Goal: Transaction & Acquisition: Purchase product/service

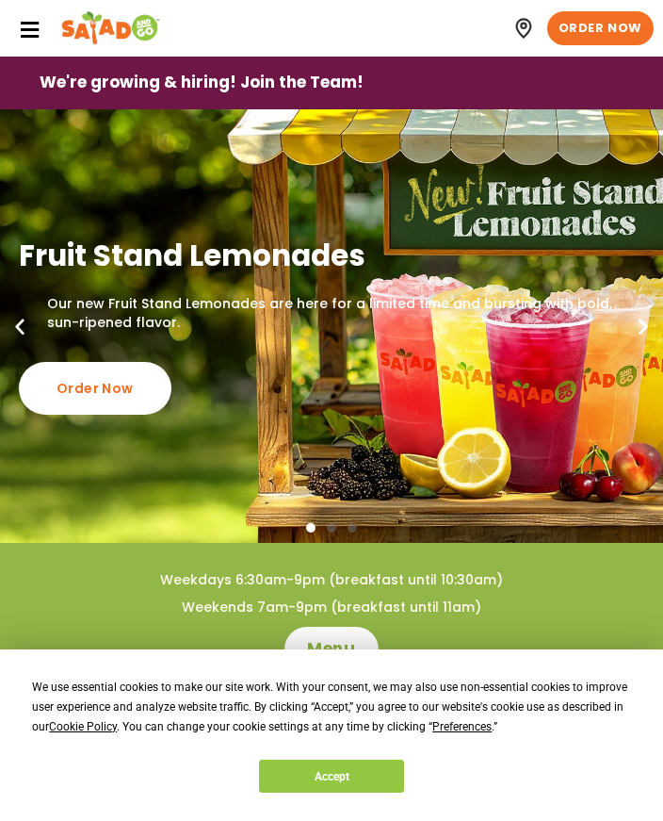
click at [351, 768] on button "Accept" at bounding box center [331, 775] width 145 height 33
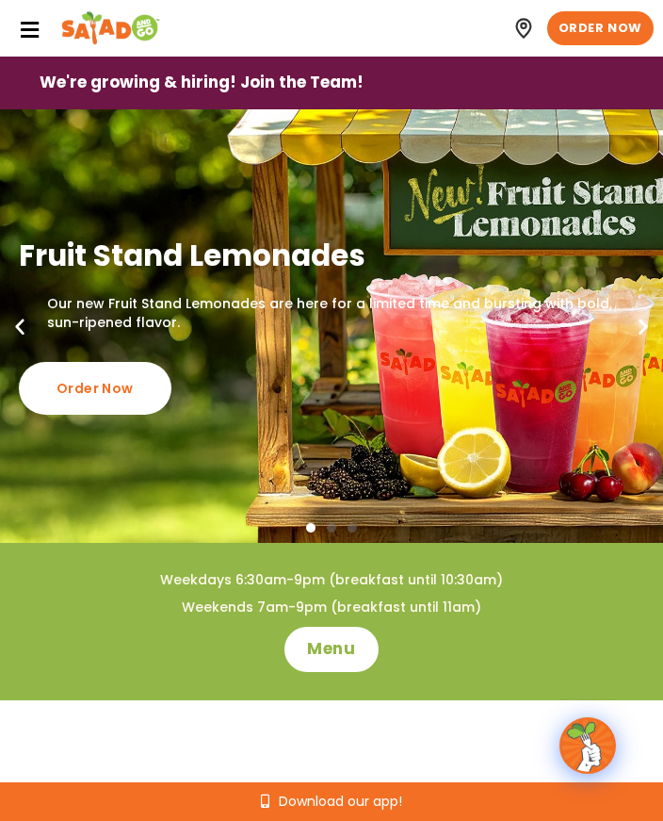
click at [28, 35] on icon at bounding box center [29, 30] width 21 height 21
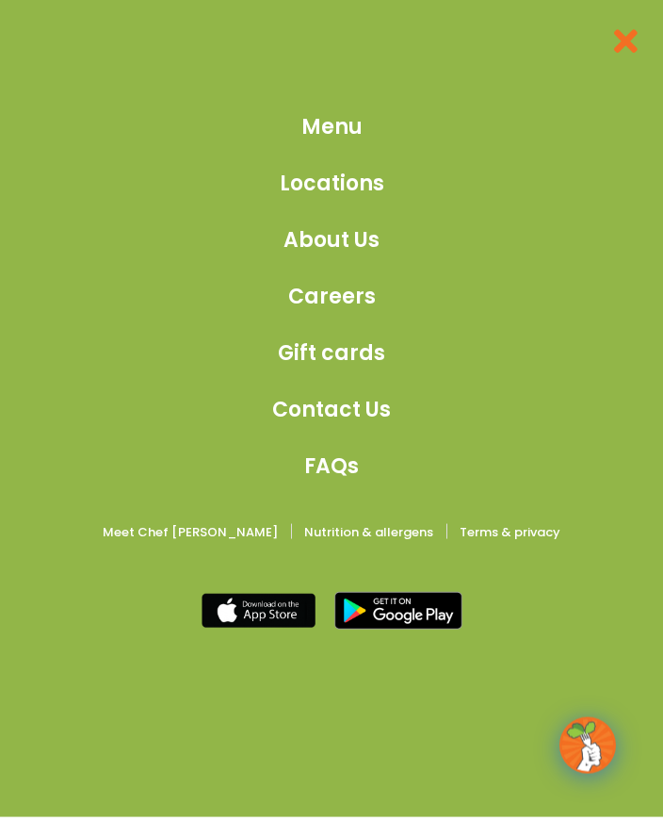
scroll to position [2697, 0]
click at [346, 138] on span "Menu" at bounding box center [331, 126] width 61 height 31
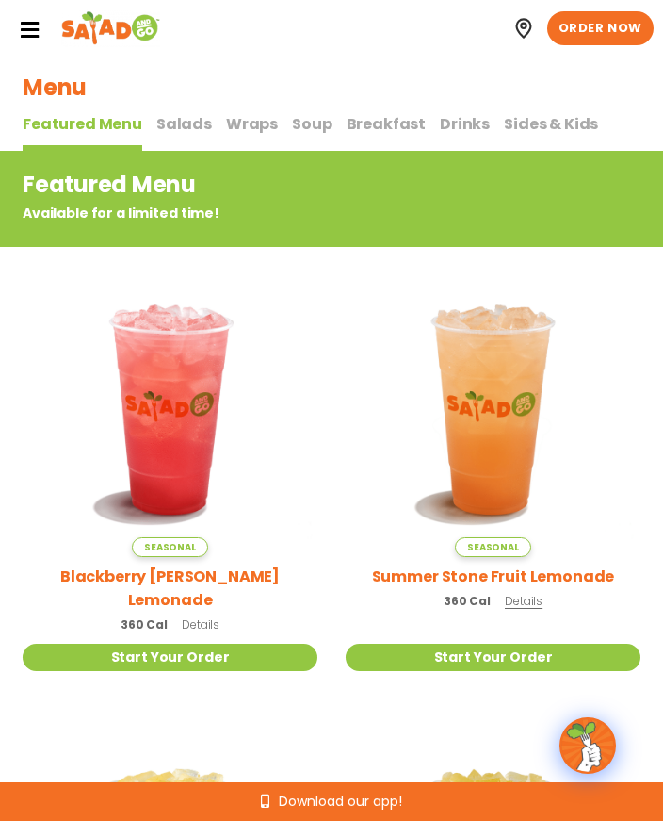
click at [179, 132] on span "Salads" at bounding box center [184, 124] width 56 height 22
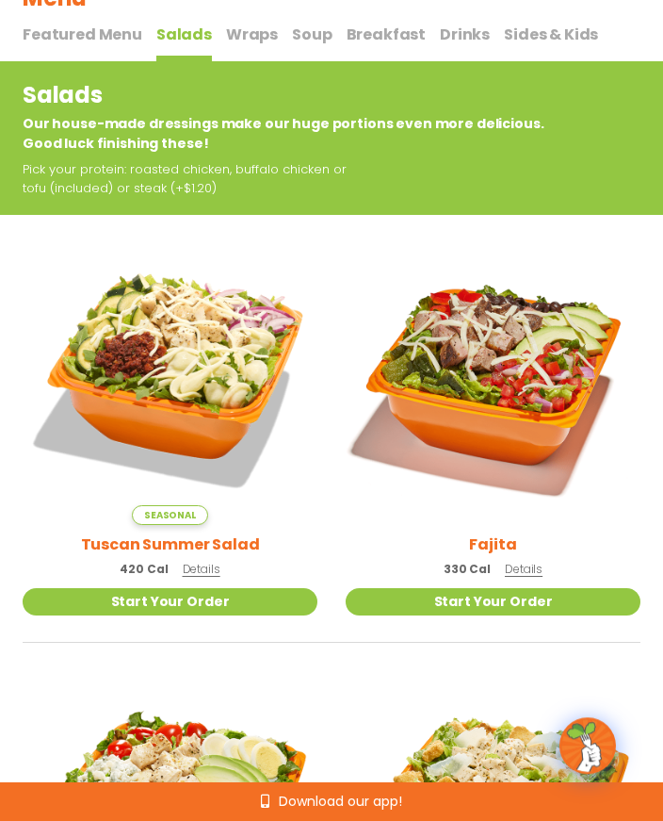
scroll to position [89, 0]
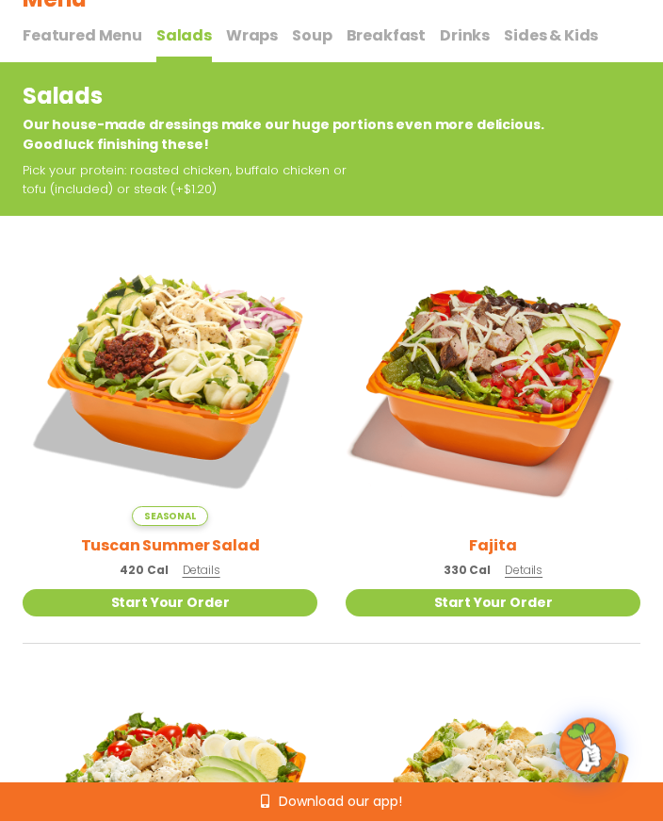
click at [253, 36] on span "Wraps" at bounding box center [252, 35] width 52 height 22
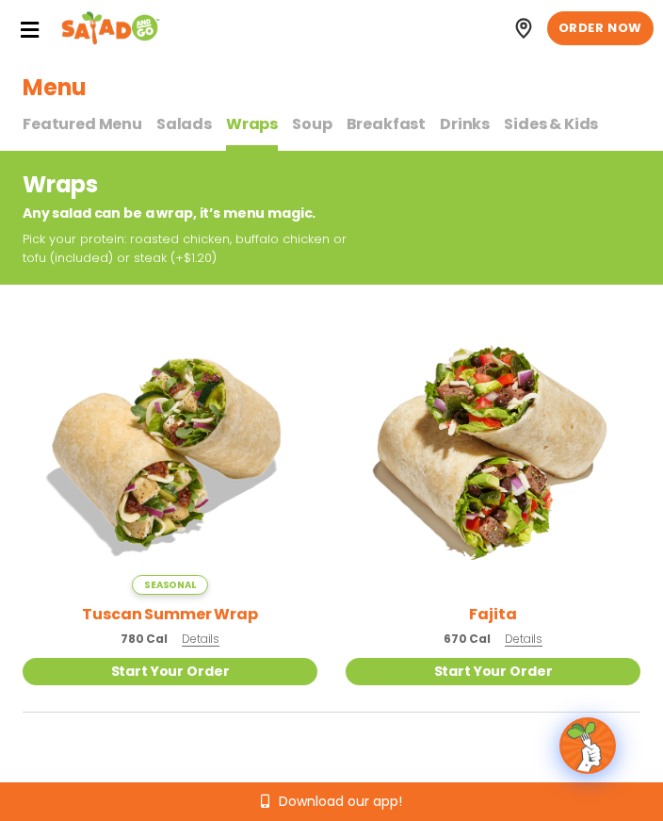
scroll to position [88, 0]
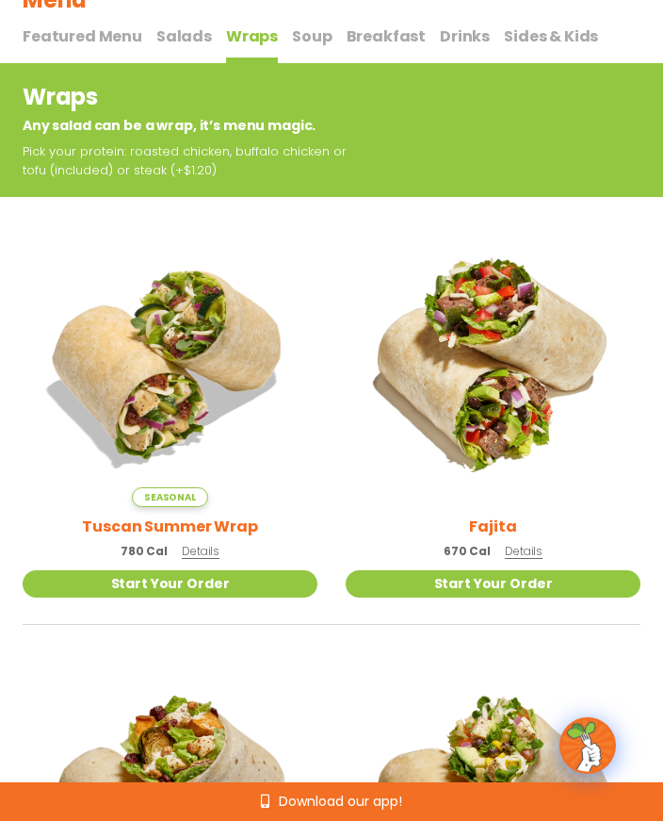
click at [180, 41] on span "Salads" at bounding box center [184, 36] width 56 height 22
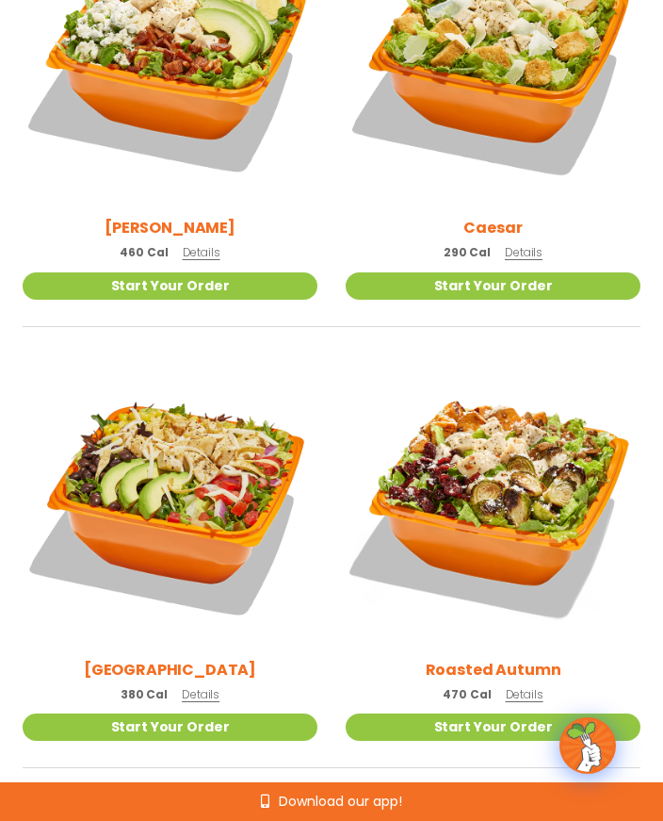
scroll to position [848, 0]
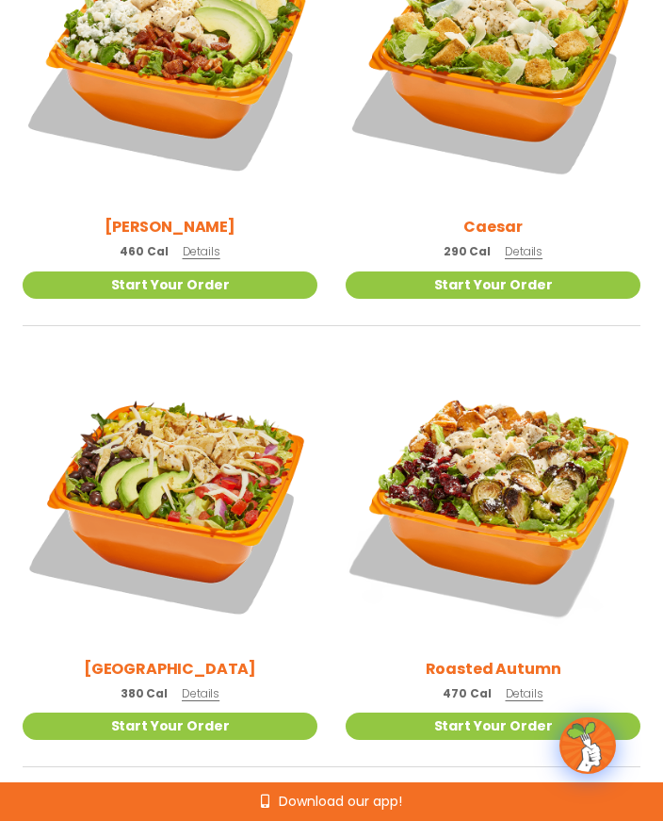
click at [203, 723] on link "Start Your Order" at bounding box center [170, 725] width 295 height 27
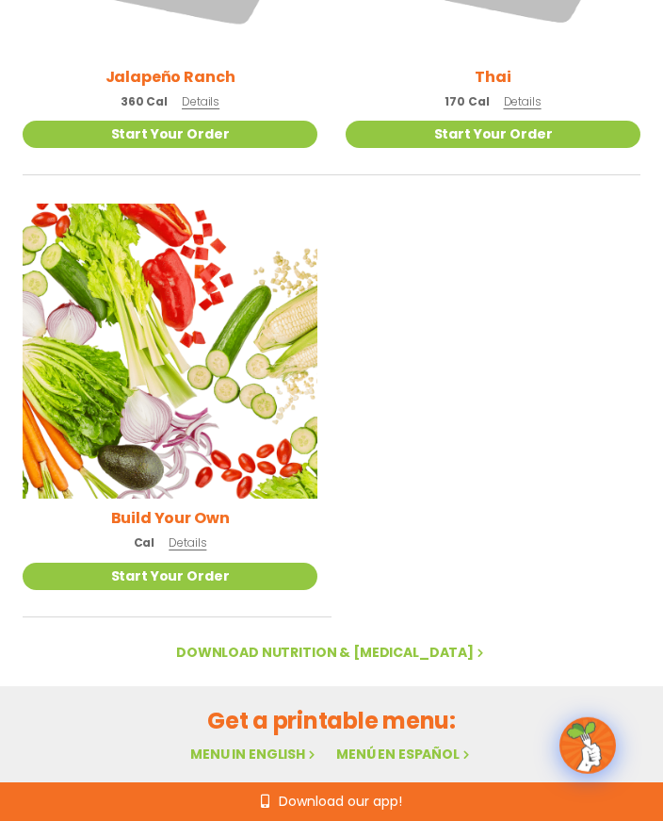
scroll to position [2319, 0]
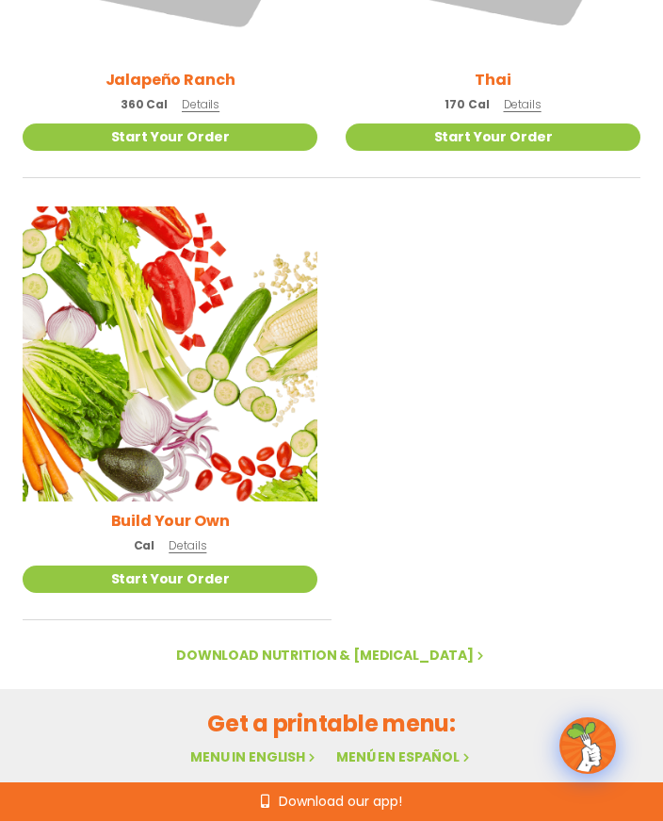
click at [222, 423] on img at bounding box center [170, 353] width 295 height 295
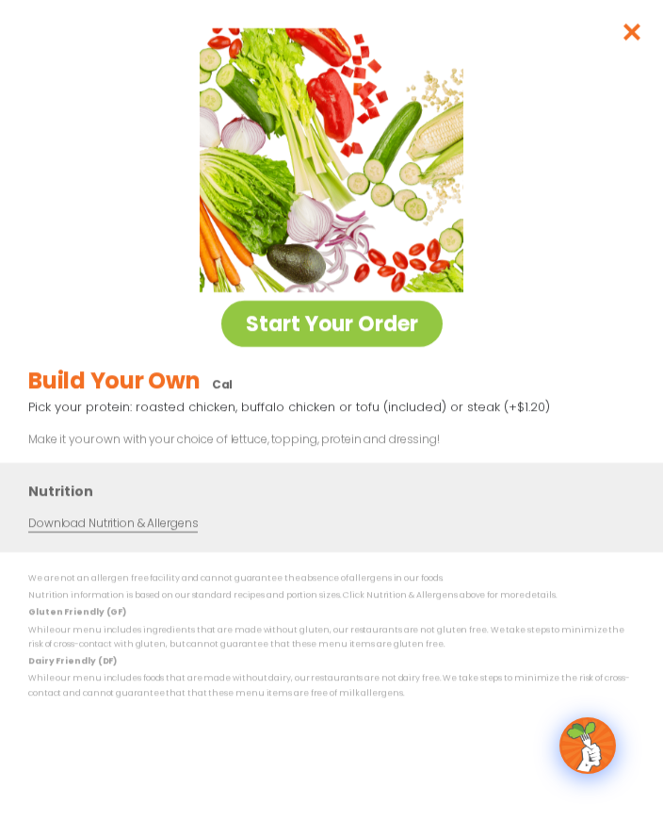
click at [388, 325] on link "Start Your Order" at bounding box center [331, 324] width 221 height 46
